Goal: Task Accomplishment & Management: Complete application form

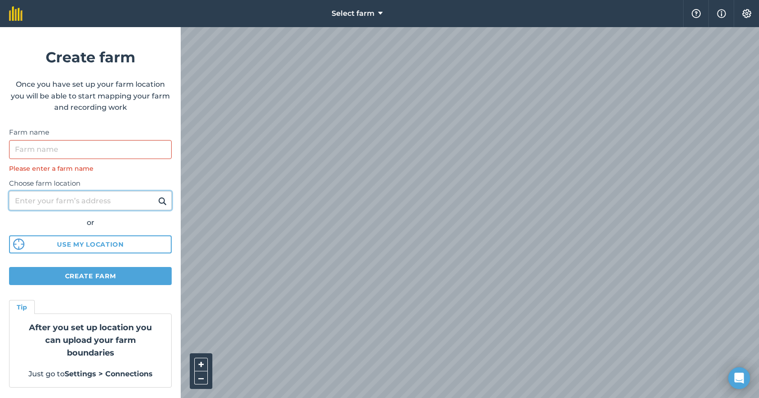
click at [61, 201] on input "Choose farm location" at bounding box center [90, 200] width 163 height 19
click at [71, 202] on input "Choose farm location" at bounding box center [90, 200] width 163 height 19
click at [115, 340] on strong "After you set up location you can upload your farm boundaries" at bounding box center [90, 340] width 123 height 35
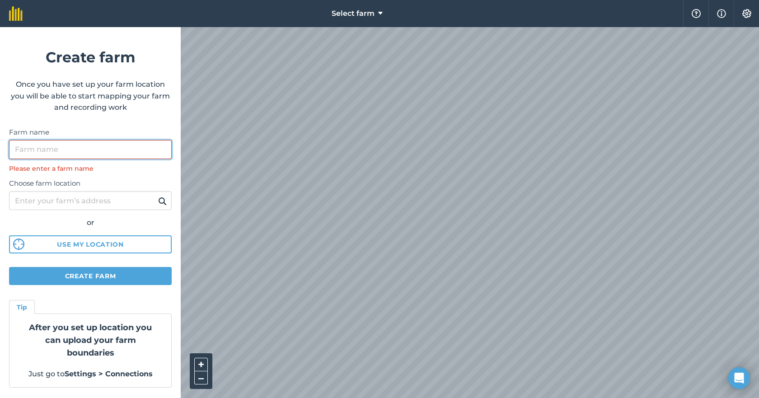
click at [68, 144] on input "Farm name" at bounding box center [90, 149] width 163 height 19
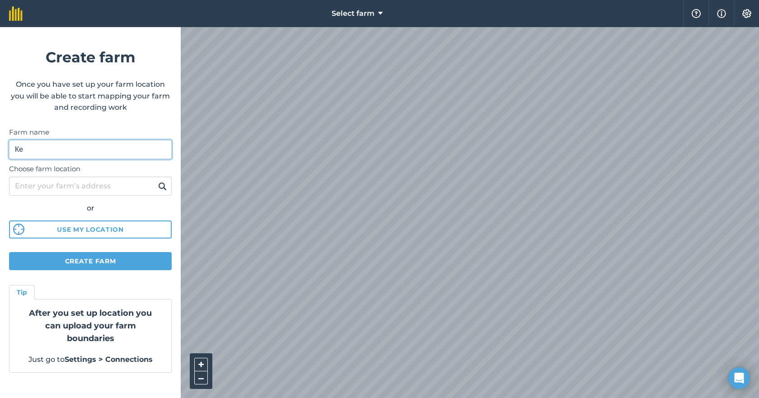
type input "[PERSON_NAME]"
type input "kerchev"
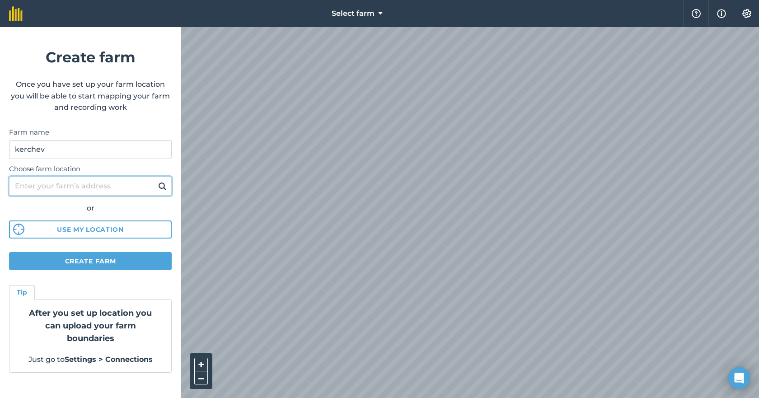
click at [104, 185] on input "Choose farm location" at bounding box center [90, 186] width 163 height 19
type input "pordim"
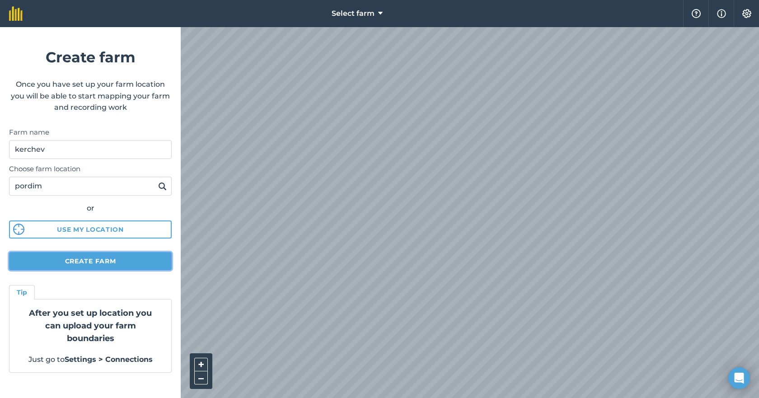
click at [141, 261] on button "Create farm" at bounding box center [90, 261] width 163 height 18
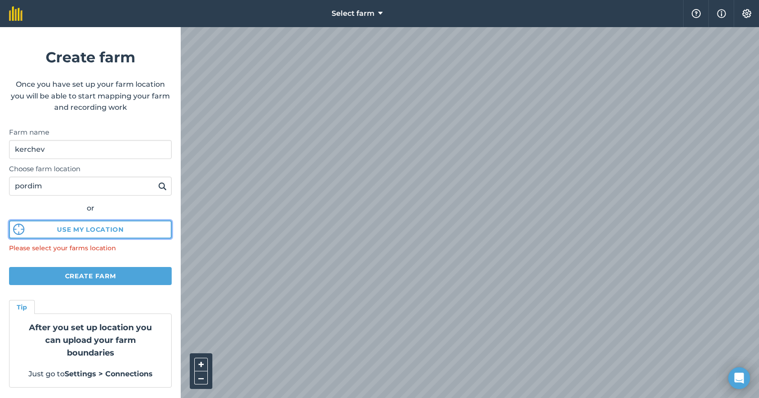
click at [108, 238] on button "Use my location" at bounding box center [90, 230] width 163 height 18
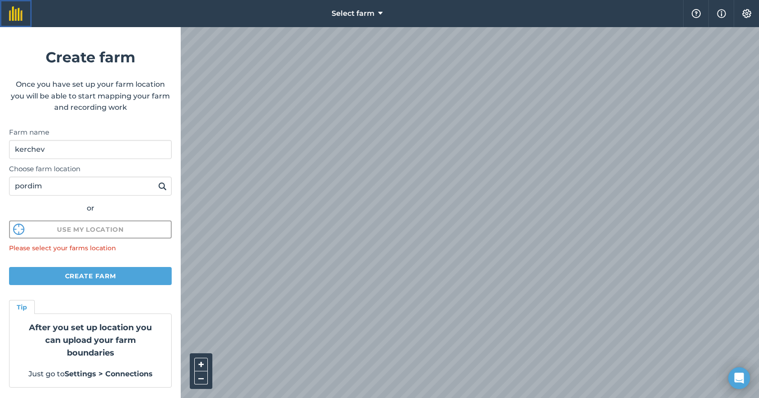
click at [23, 8] on link at bounding box center [16, 13] width 32 height 27
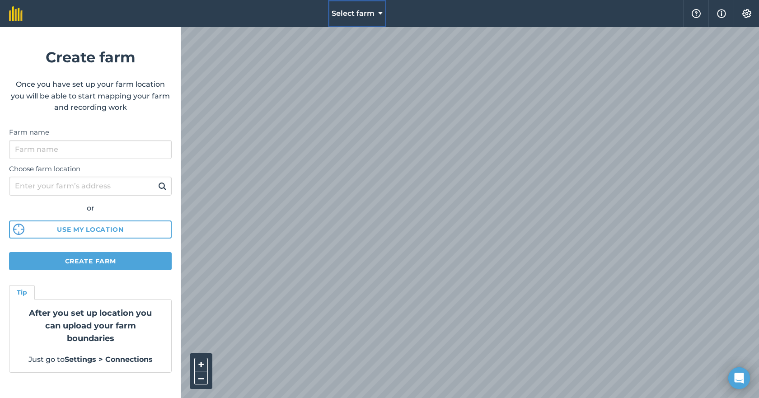
click at [343, 12] on span "Select farm" at bounding box center [353, 13] width 43 height 11
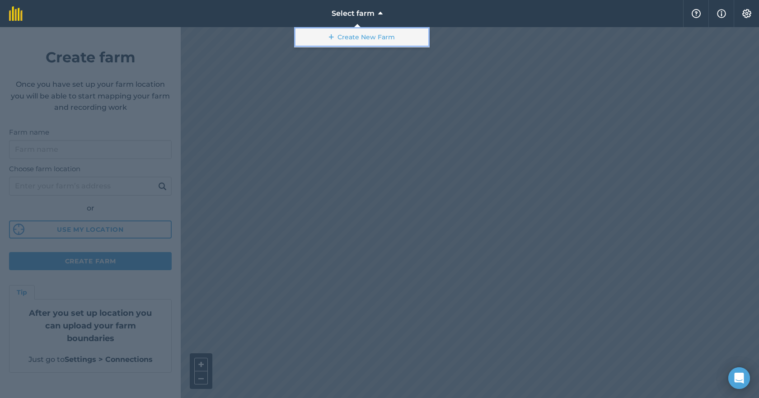
click at [357, 38] on link "Create New Farm" at bounding box center [362, 37] width 136 height 20
click at [365, 37] on link "Create New Farm" at bounding box center [362, 37] width 136 height 20
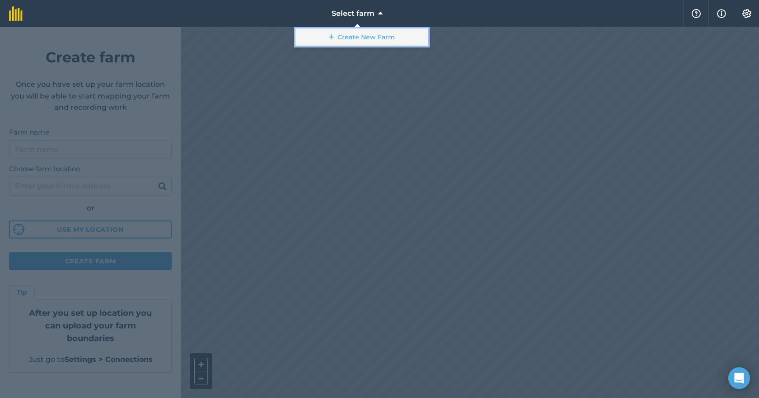
click at [344, 41] on link "Create New Farm" at bounding box center [362, 37] width 136 height 20
click at [377, 14] on button "Select farm" at bounding box center [357, 13] width 58 height 27
